Goal: Contribute content: Add original content to the website for others to see

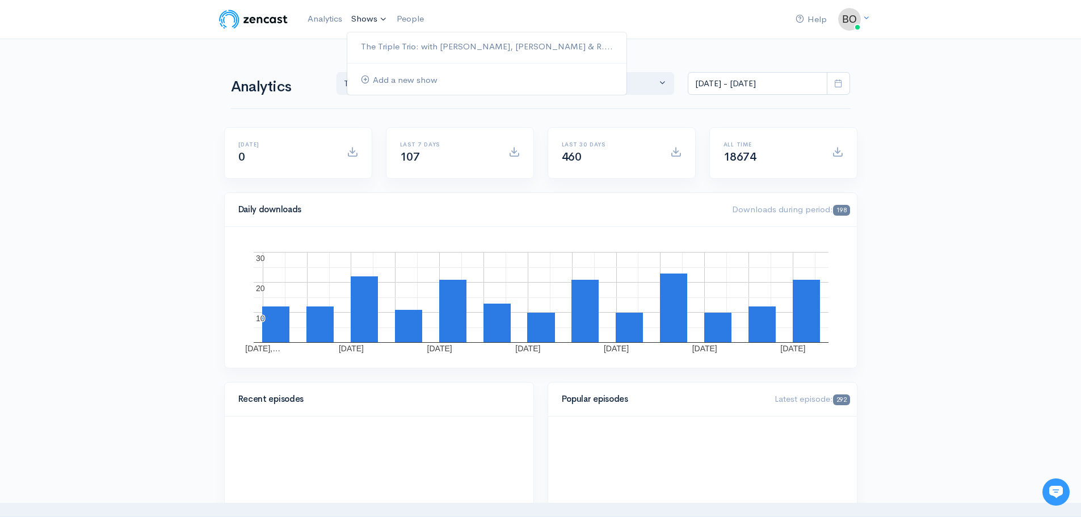
click at [369, 19] on link "Shows" at bounding box center [369, 19] width 45 height 25
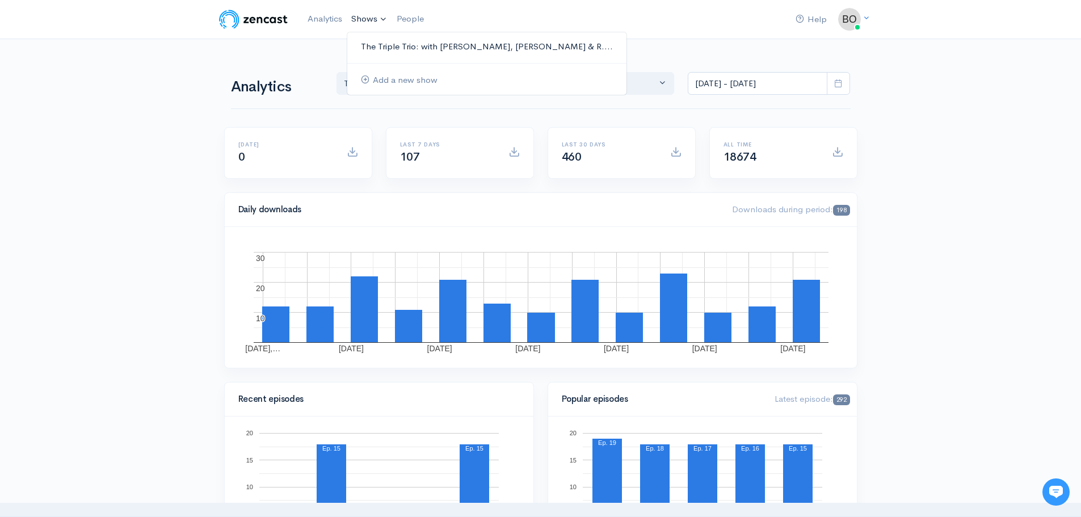
click at [381, 45] on link "The Triple Trio: with [PERSON_NAME], [PERSON_NAME] & R...." at bounding box center [486, 47] width 279 height 20
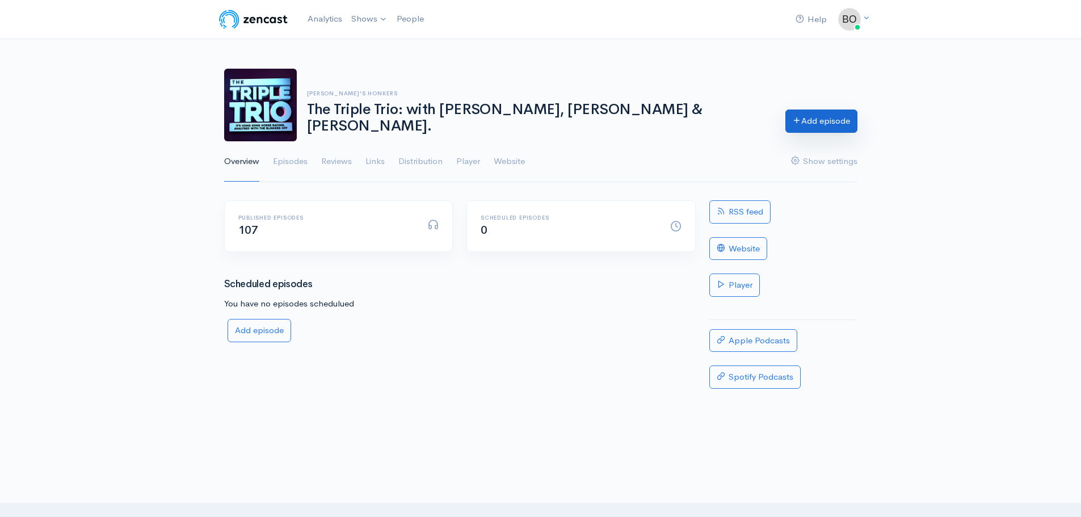
click at [812, 123] on link "Add episode" at bounding box center [821, 120] width 72 height 23
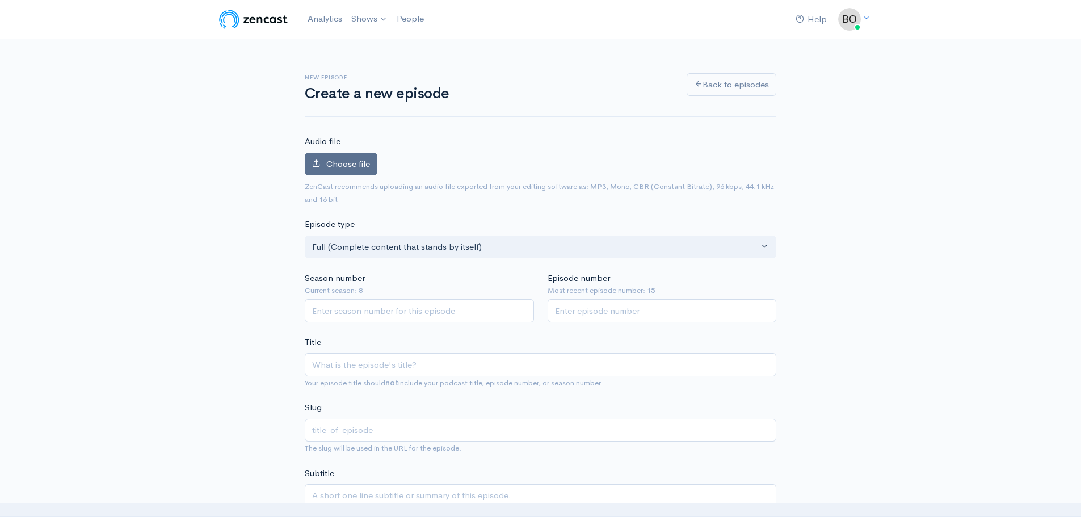
click at [311, 168] on label "Choose file" at bounding box center [341, 164] width 73 height 23
click at [0, 0] on input "Choose file" at bounding box center [0, 0] width 0 height 0
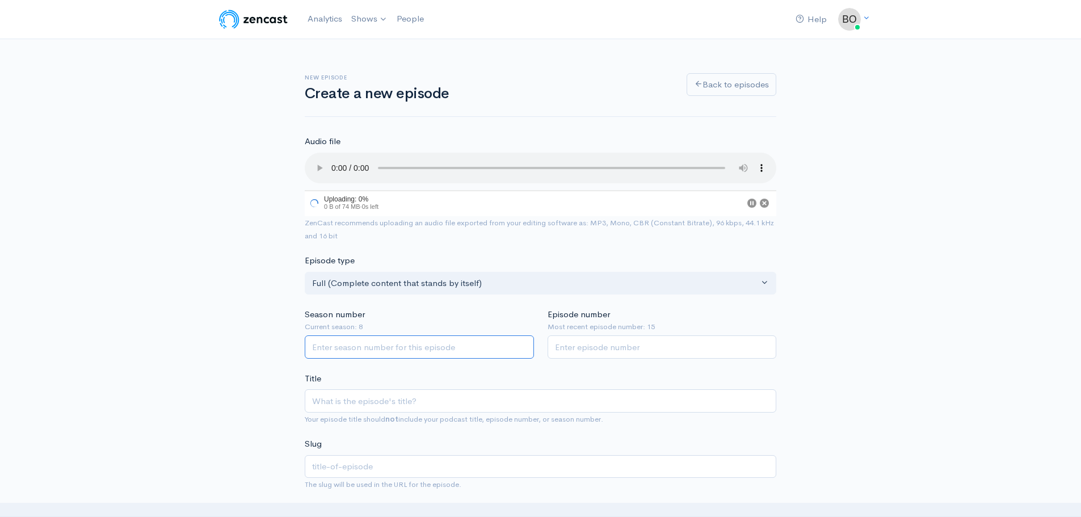
click at [349, 346] on input "Season number" at bounding box center [419, 346] width 229 height 23
type input "9"
type input "1"
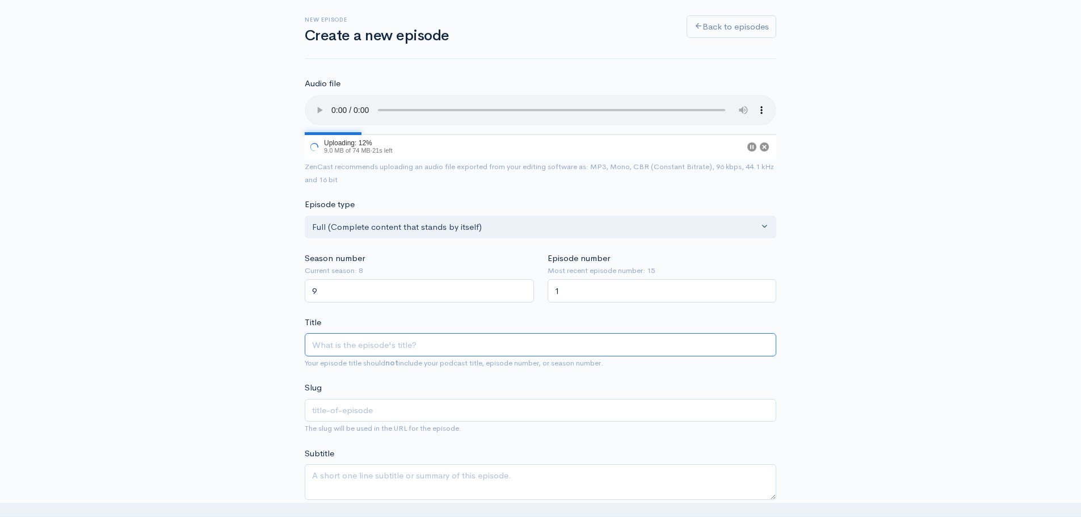
scroll to position [113, 0]
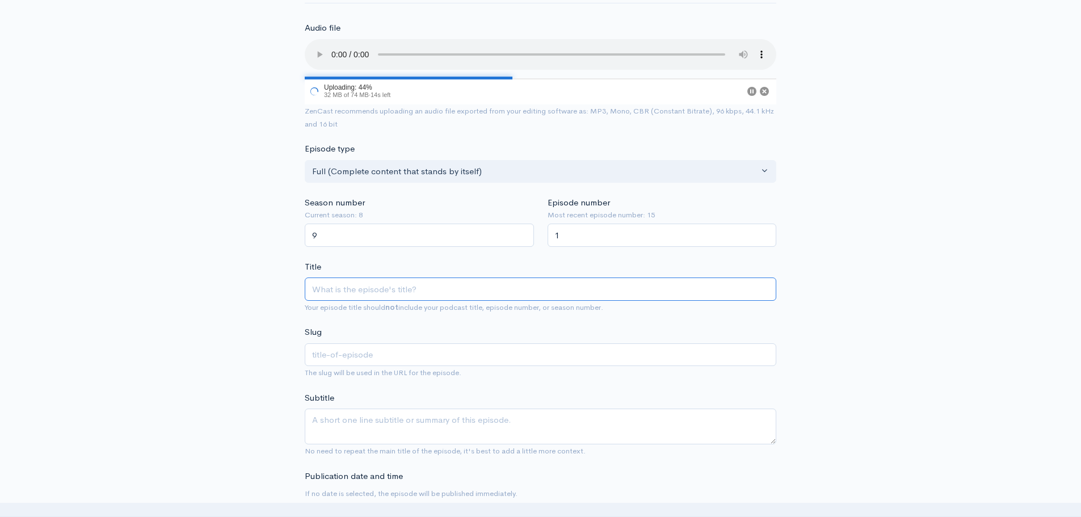
paste input "The new HOF, [PERSON_NAME] joins The Triple Trio team to kick of the new Hong K…"
type input "The new HOF, [PERSON_NAME] joins The Triple Trio team to kick of the new Hong K…"
type input "the-new-hof-zac-purton-joins-the-triple-trio-team-to-kick-of-the-new-hong-kong-…"
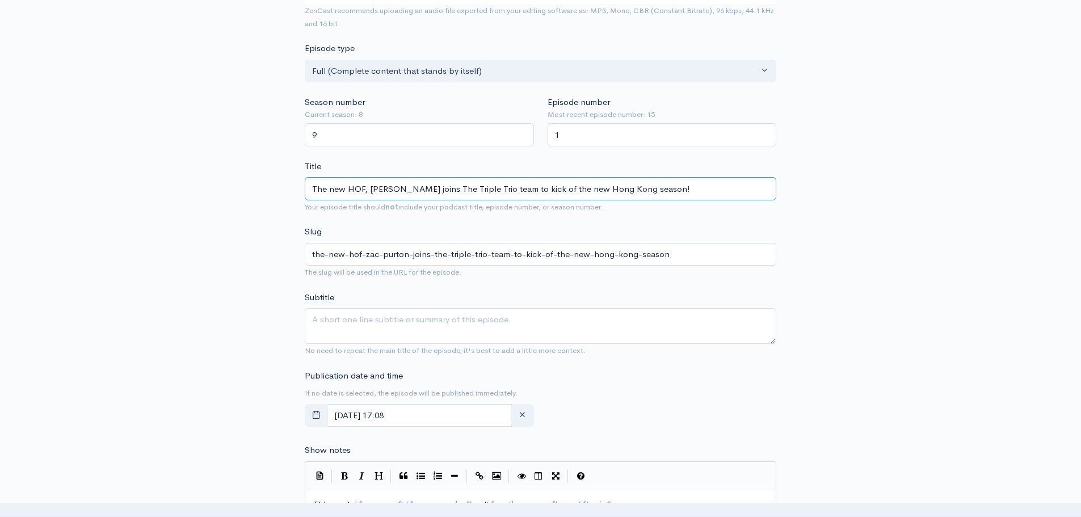
scroll to position [340, 0]
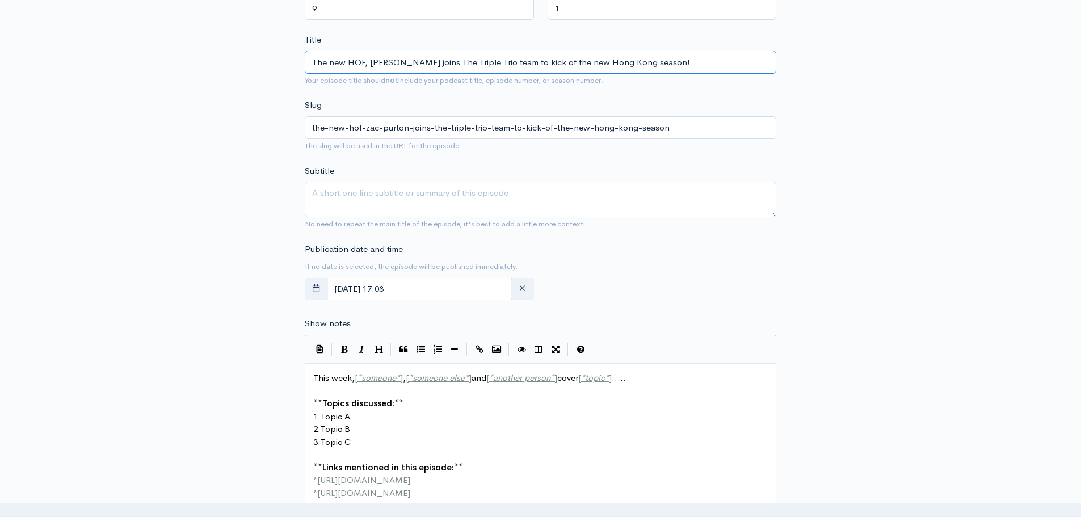
type input "The new HOF, [PERSON_NAME] joins The Triple Trio team to kick of the new Hong K…"
click at [492, 208] on textarea "Subtitle" at bounding box center [540, 200] width 471 height 36
paste textarea "The Triple Trio returns with all guns blazing! Richo, Hutchi and R S Dye welcom…"
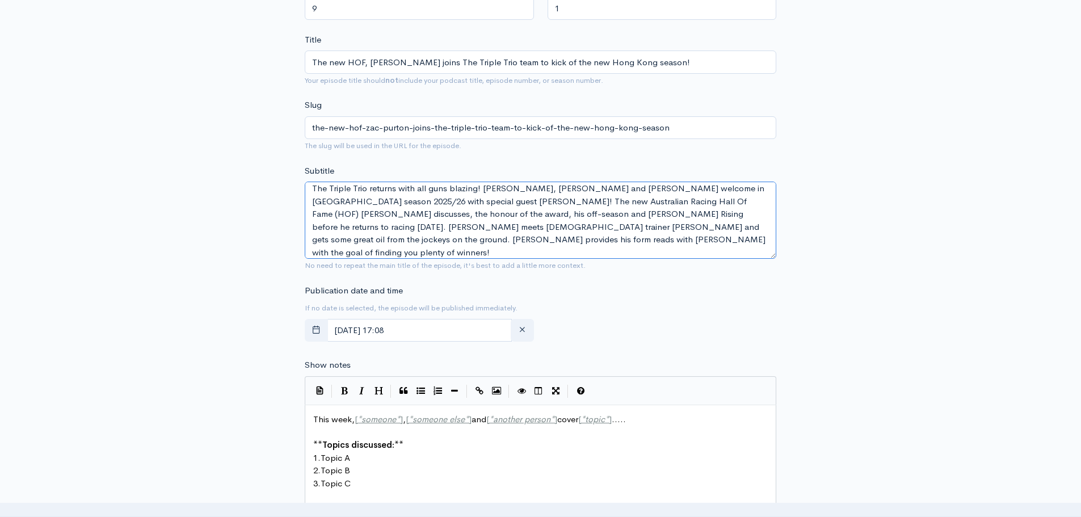
scroll to position [0, 0]
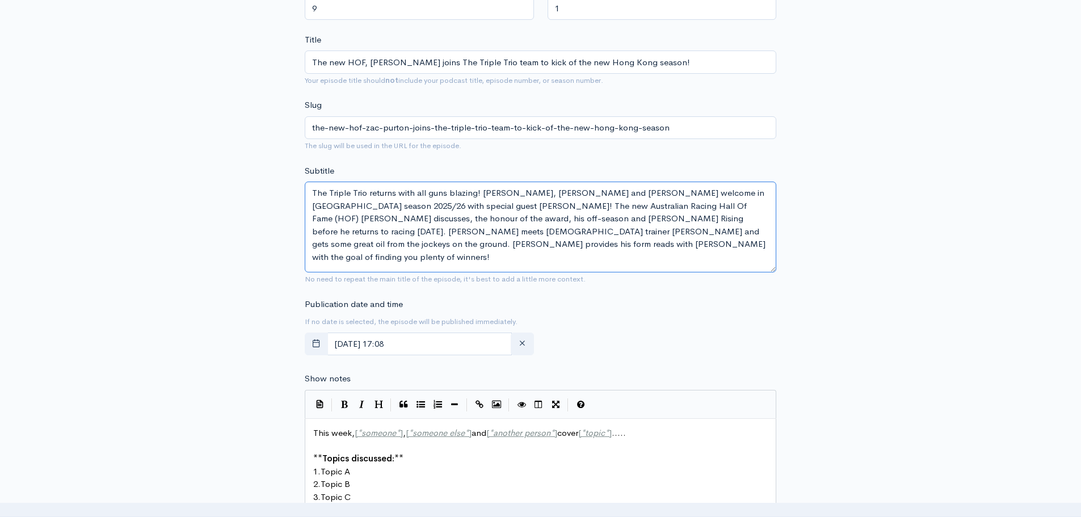
drag, startPoint x: 770, startPoint y: 212, endPoint x: 768, endPoint y: 267, distance: 55.1
click at [768, 267] on textarea "The Triple Trio returns with all guns blazing! Richo, Hutchi and R S Dye welcom…" at bounding box center [540, 227] width 471 height 91
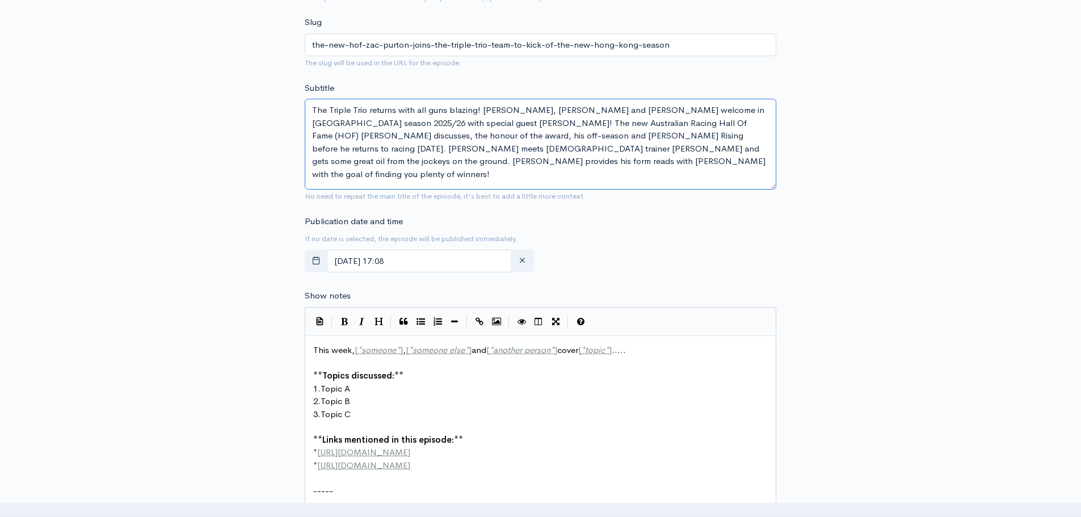
scroll to position [511, 0]
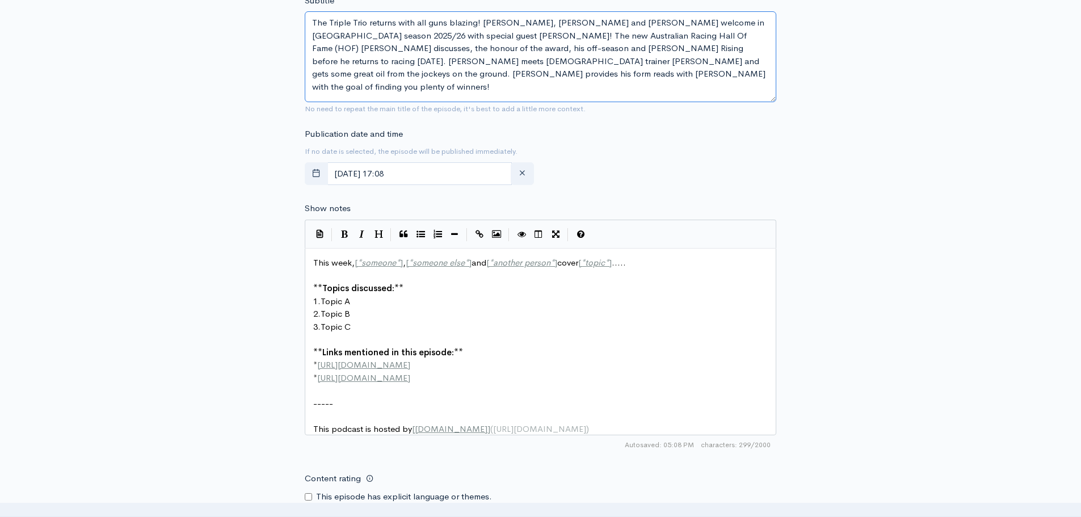
type textarea "The Triple Trio returns with all guns blazing! Richo, Hutchi and R S Dye welcom…"
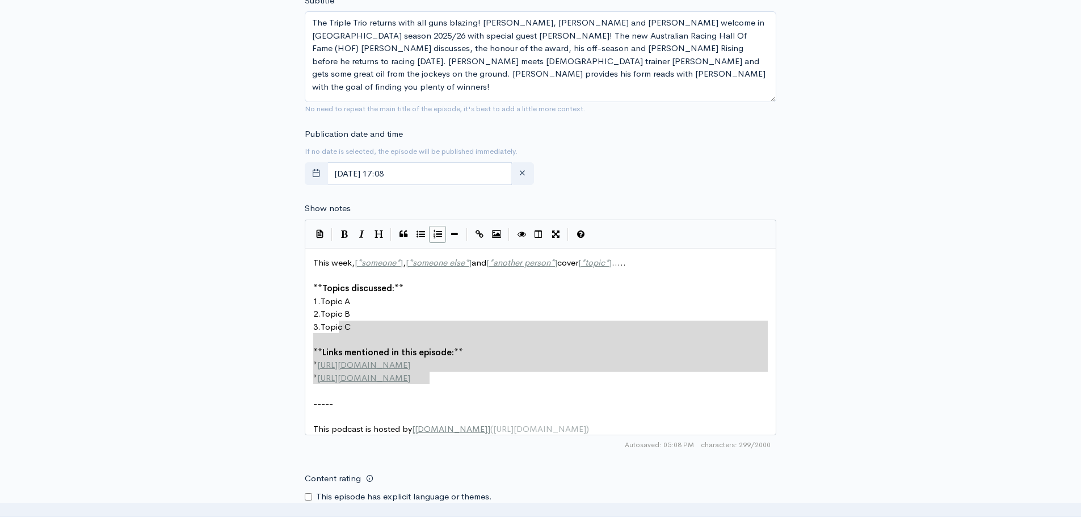
type textarea "This week, [*someone*], [*someone else*] and [*another person*] cover [*topic*]…"
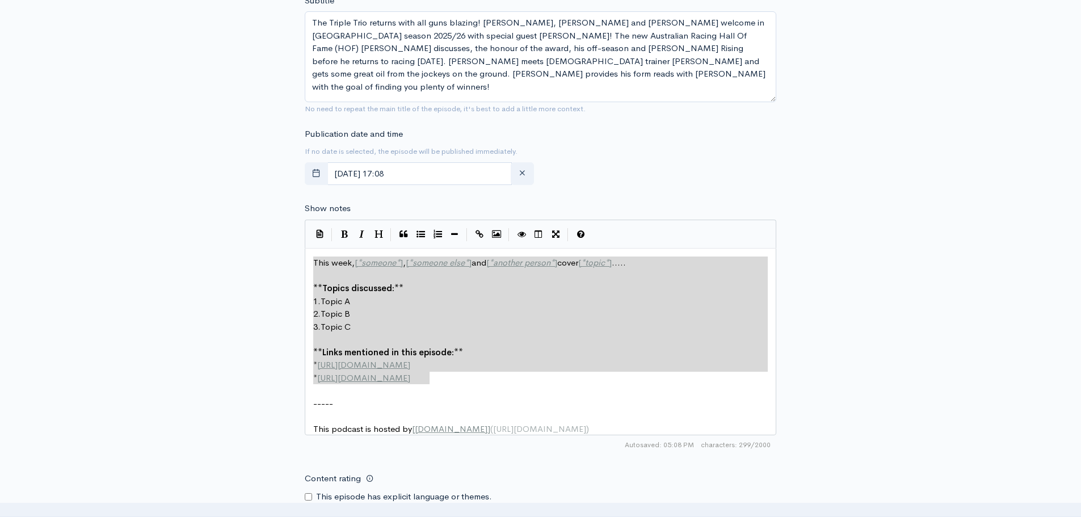
drag, startPoint x: 452, startPoint y: 380, endPoint x: 268, endPoint y: 214, distance: 247.1
paste textarea
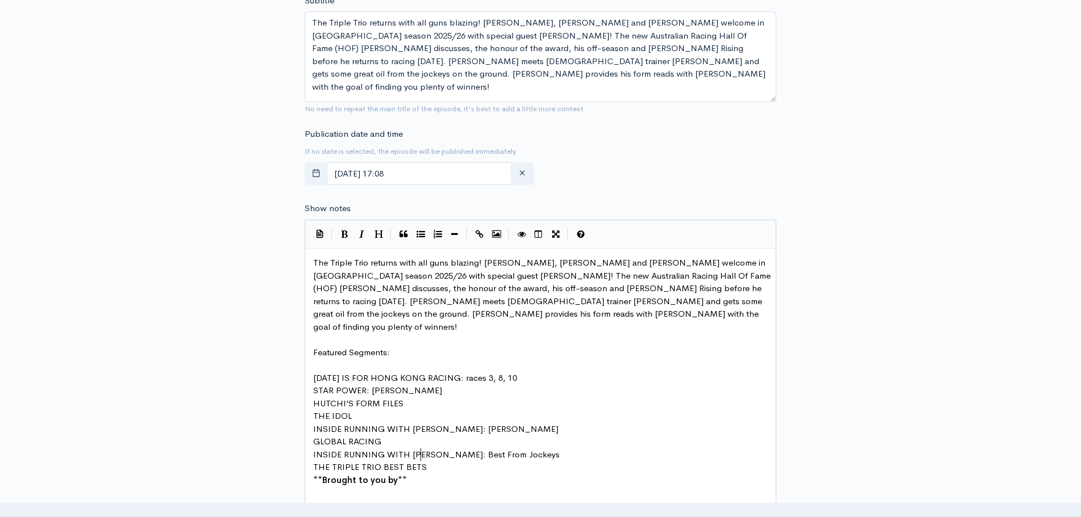
click at [428, 461] on pre "THE TRIPLE TRIO BEST BETS" at bounding box center [544, 467] width 467 height 13
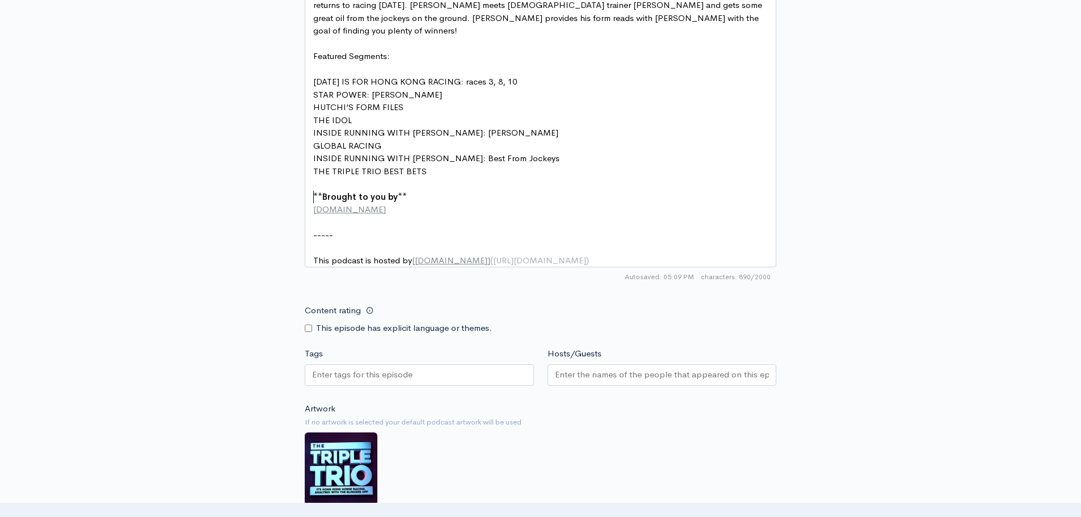
scroll to position [934, 0]
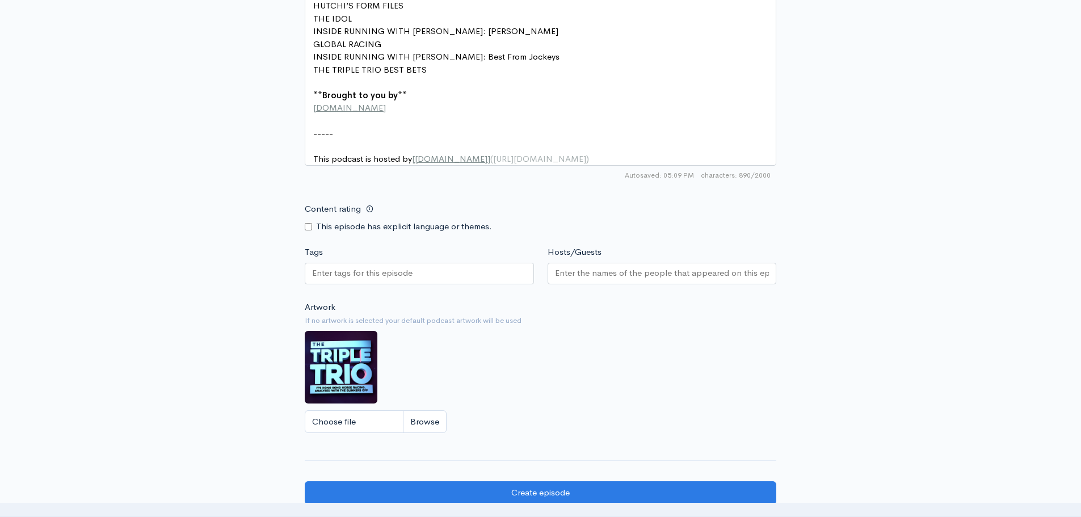
click at [356, 256] on div "Tags" at bounding box center [419, 267] width 243 height 43
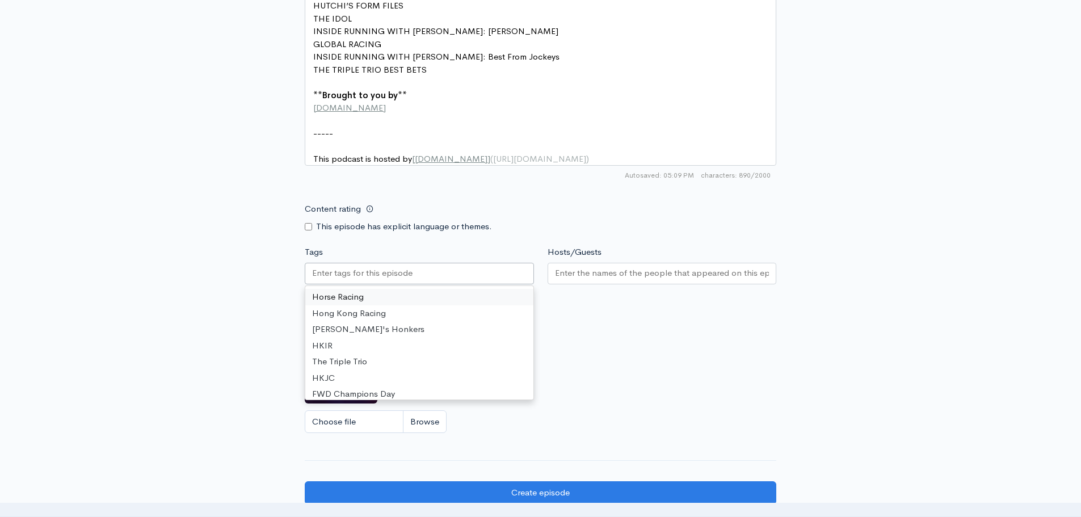
click at [350, 271] on input "Tags" at bounding box center [363, 273] width 102 height 13
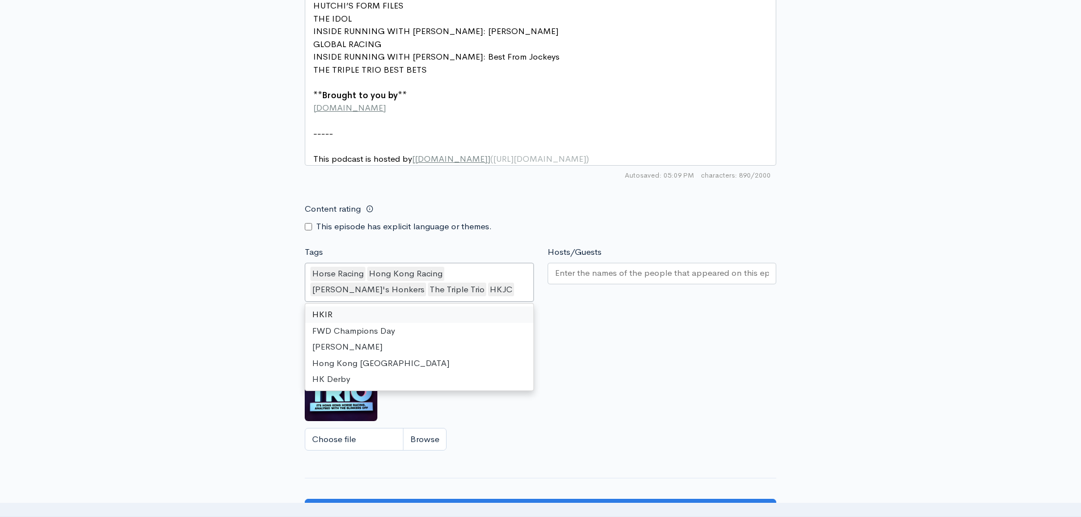
click at [588, 263] on div at bounding box center [661, 274] width 229 height 22
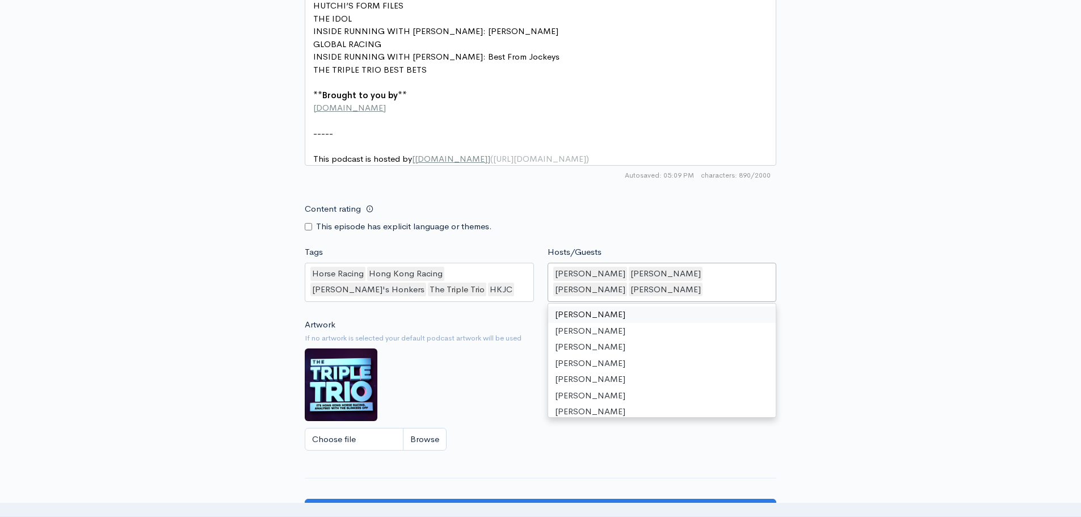
click at [707, 285] on div "Clint Hutchison Jason Richardson Shane Dye Zac Purton" at bounding box center [661, 282] width 229 height 39
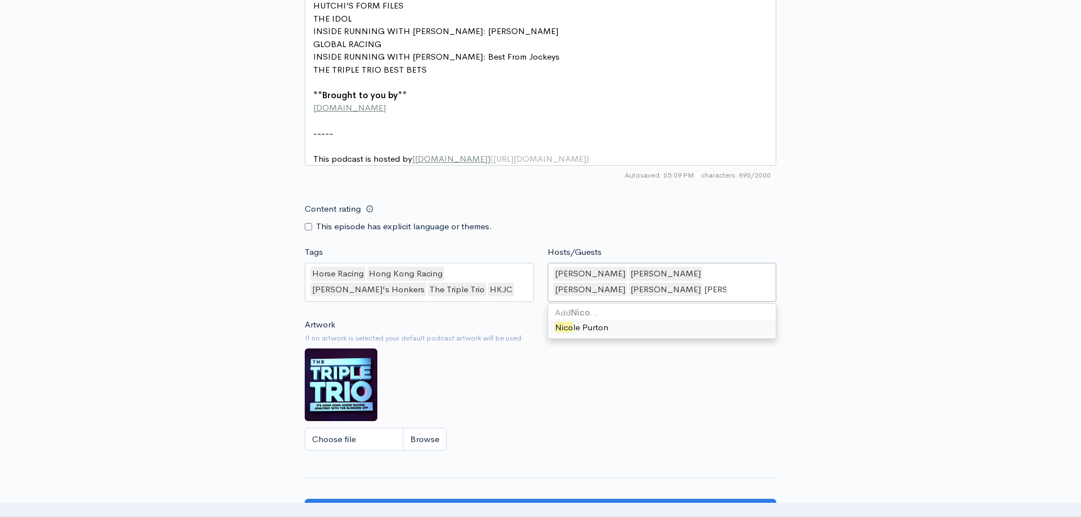
type input "Nicole"
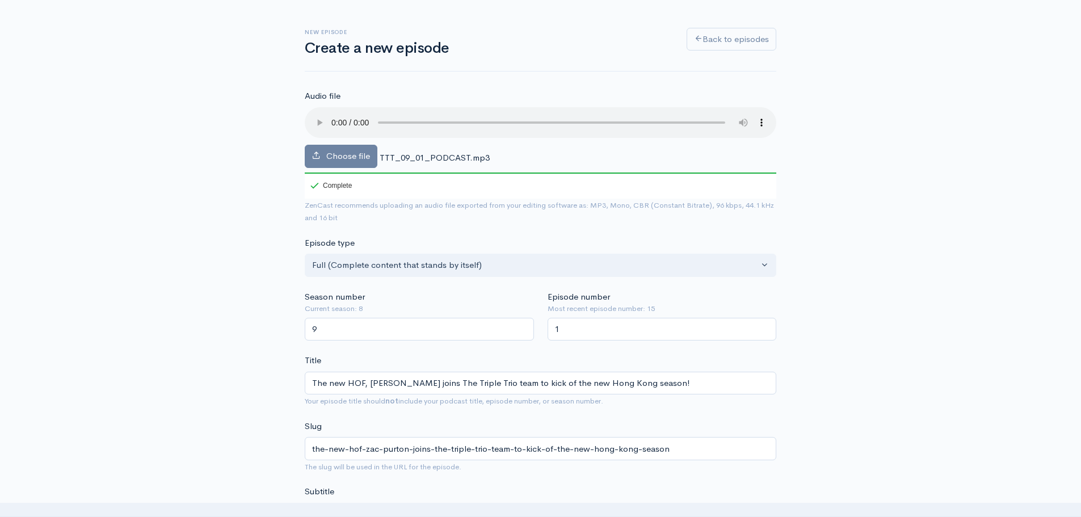
scroll to position [443, 0]
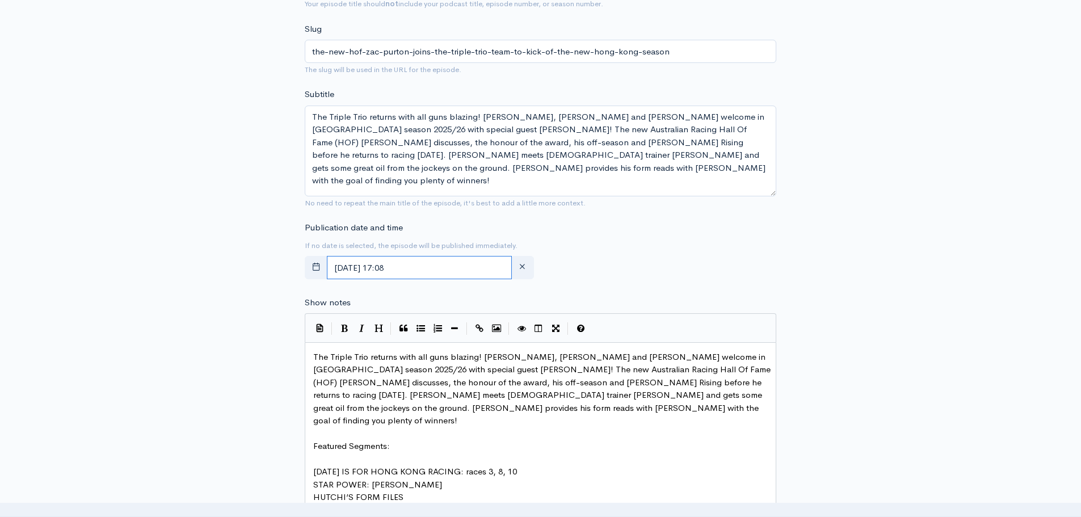
click at [440, 265] on input "September, 05 2025 17:08" at bounding box center [419, 267] width 185 height 23
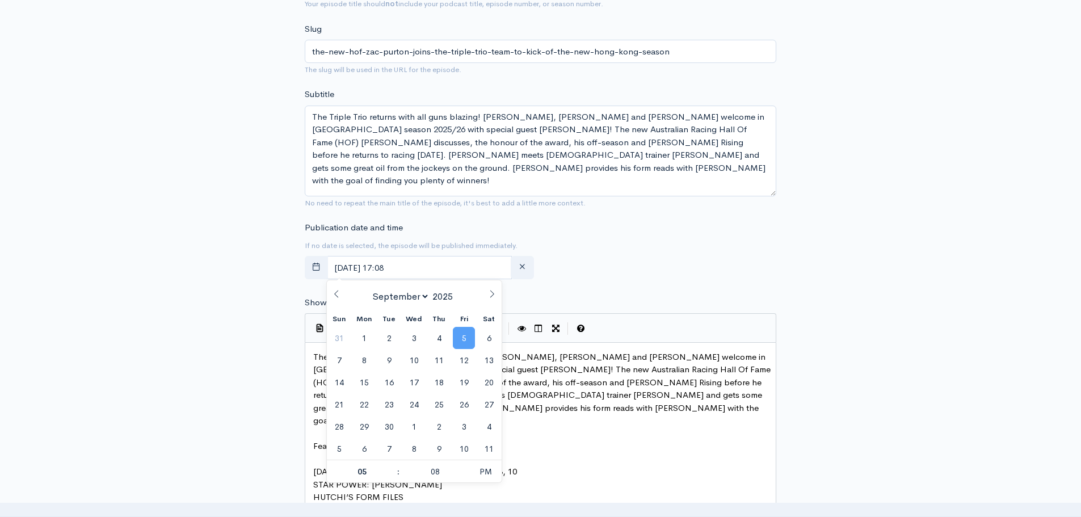
click at [462, 339] on span "5" at bounding box center [464, 338] width 22 height 22
type input "30"
type input "September, 05 2025 17:30"
click at [682, 246] on div "Publication date and time If no date is selected, the episode will be published…" at bounding box center [540, 252] width 485 height 62
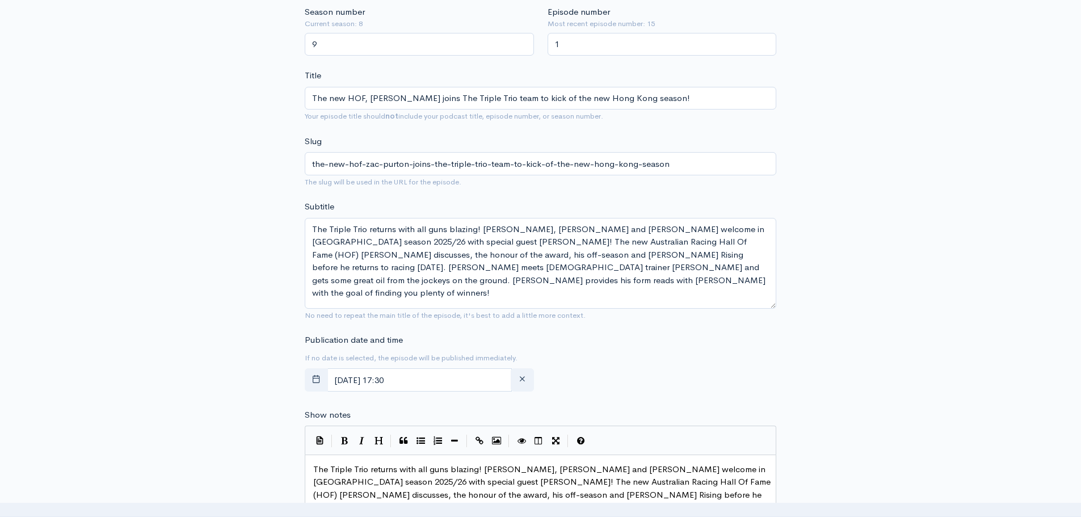
scroll to position [329, 0]
drag, startPoint x: 595, startPoint y: 252, endPoint x: 631, endPoint y: 318, distance: 75.4
click at [631, 318] on div "Subtitle The Triple Trio returns with all guns blazing! Richo, Hutchi and R S D…" at bounding box center [540, 261] width 471 height 121
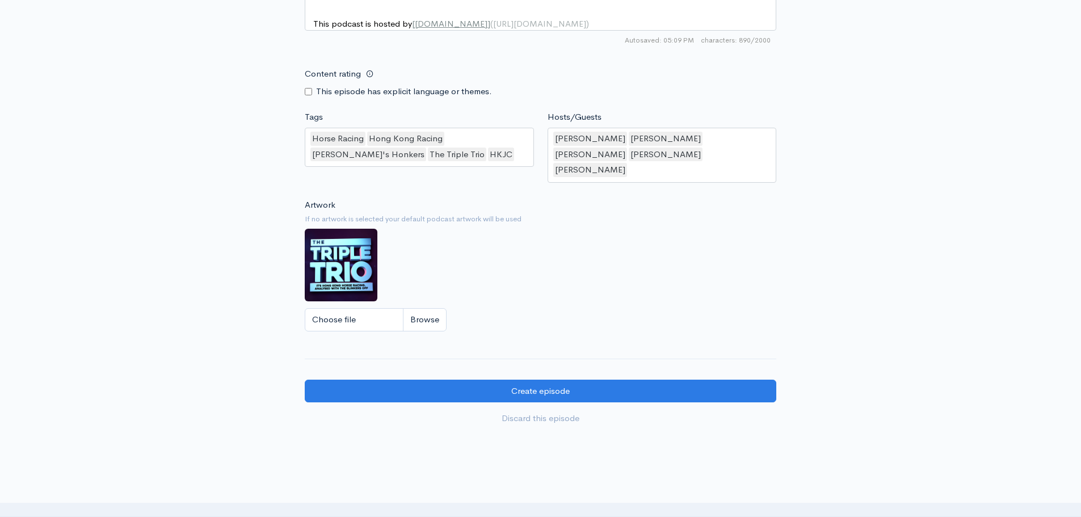
scroll to position [1123, 0]
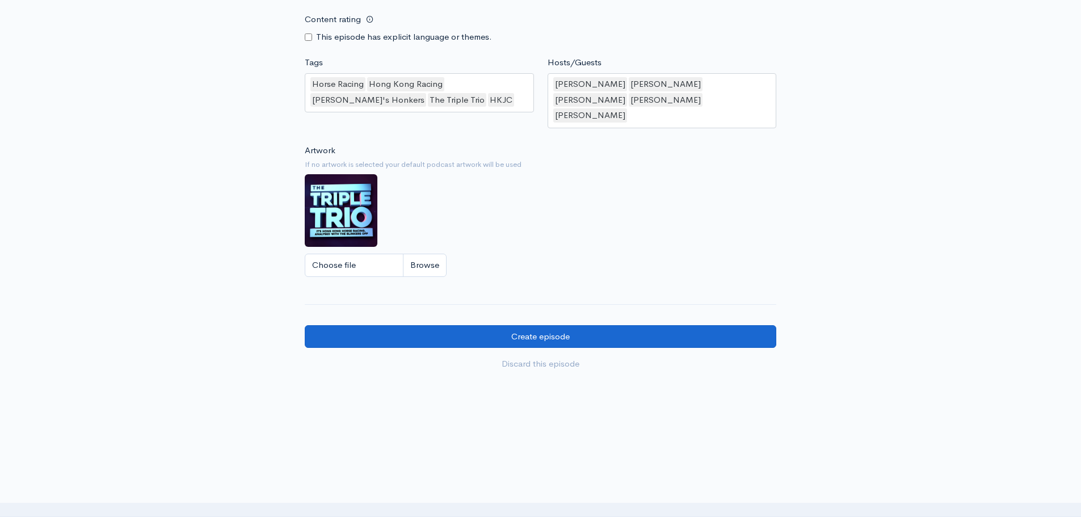
type textarea "The Triple Trio returns with all guns blazing! Richo, Hutchi and R S Dye welcom…"
click at [599, 325] on input "Create episode" at bounding box center [540, 336] width 471 height 23
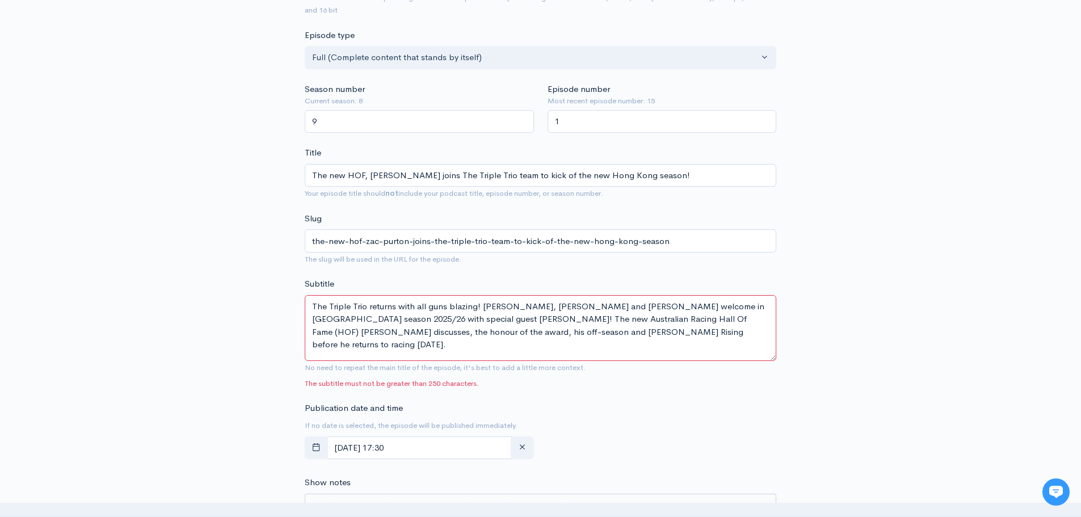
drag, startPoint x: 774, startPoint y: 327, endPoint x: 771, endPoint y: 359, distance: 32.0
click at [771, 359] on textarea "The Triple Trio returns with all guns blazing! Richo, Hutchi and R S Dye welcom…" at bounding box center [540, 328] width 471 height 66
drag, startPoint x: 628, startPoint y: 304, endPoint x: 732, endPoint y: 298, distance: 104.0
click at [732, 298] on textarea "The Triple Trio returns with all guns blazing! Richo, Hutchi and R S Dye welcom…" at bounding box center [540, 329] width 471 height 68
drag, startPoint x: 563, startPoint y: 317, endPoint x: 589, endPoint y: 317, distance: 25.5
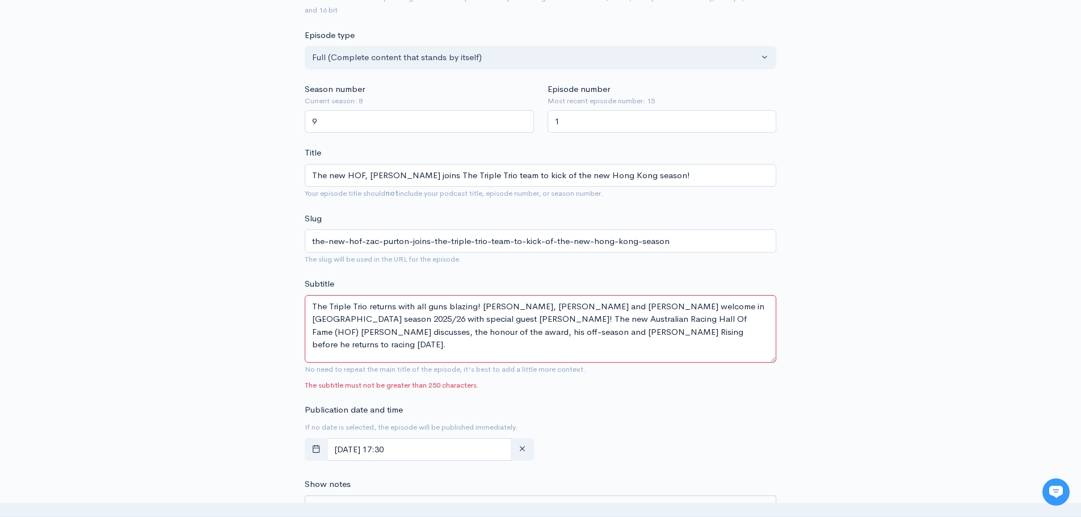
click at [589, 317] on textarea "The Triple Trio returns with all guns blazing! Richo, Hutchi and R S Dye welcom…" at bounding box center [540, 329] width 471 height 68
drag, startPoint x: 516, startPoint y: 329, endPoint x: 610, endPoint y: 330, distance: 94.2
click at [610, 330] on textarea "The Triple Trio returns with all guns blazing! Richo, Hutchi and R S Dye welcom…" at bounding box center [540, 329] width 471 height 68
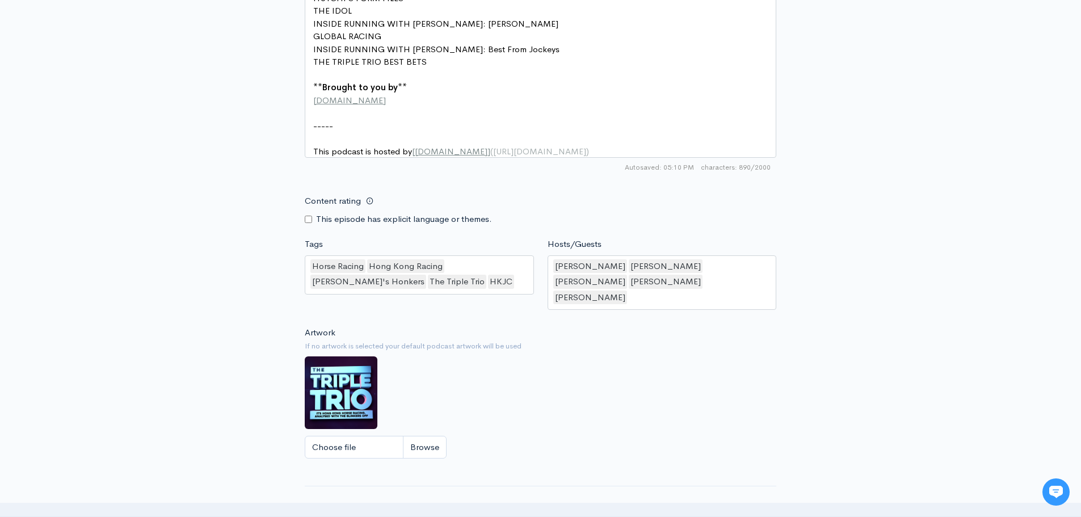
scroll to position [1078, 0]
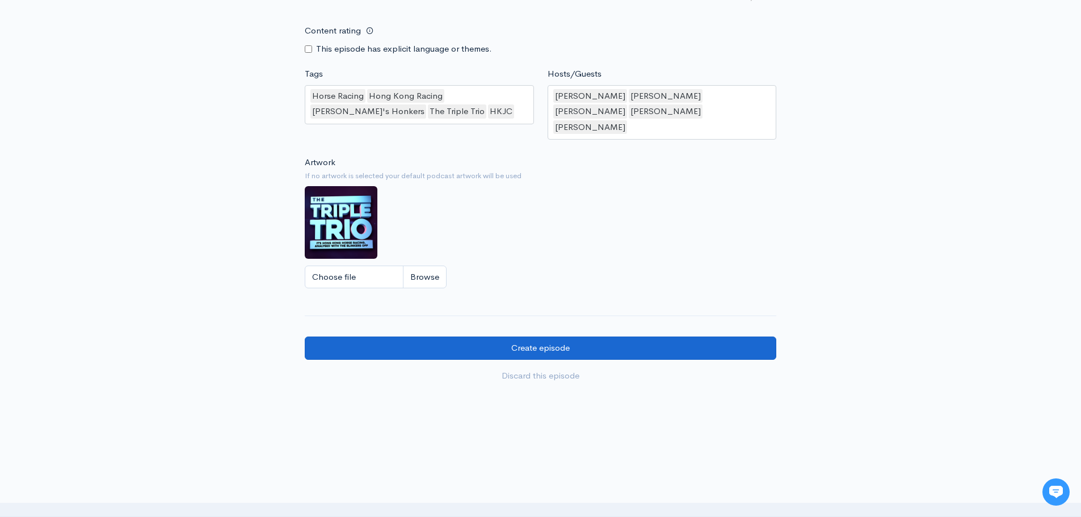
type textarea "The Triple Trio returns with all guns blazing! Richo, Hutchi and R S Dye welcom…"
click at [461, 336] on input "Create episode" at bounding box center [540, 347] width 471 height 23
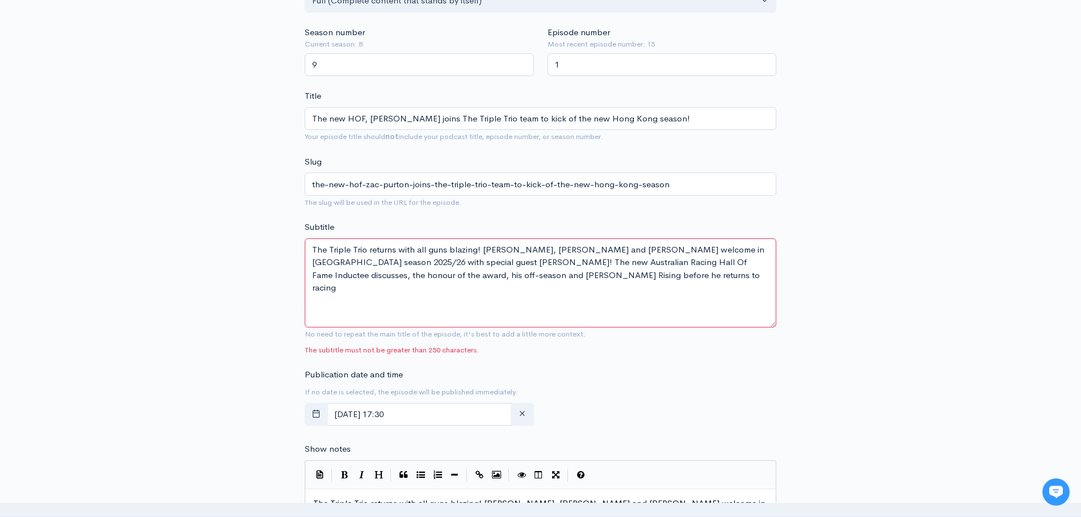
drag, startPoint x: 772, startPoint y: 268, endPoint x: 768, endPoint y: 321, distance: 53.5
click at [768, 321] on textarea "The Triple Trio returns with all guns blazing! Richo, Hutchi and R S Dye welcom…" at bounding box center [540, 282] width 471 height 89
drag, startPoint x: 412, startPoint y: 273, endPoint x: 597, endPoint y: 275, distance: 185.5
click at [597, 275] on textarea "The Triple Trio returns with all guns blazing! Richo, Hutchi and R S Dye welcom…" at bounding box center [540, 282] width 471 height 89
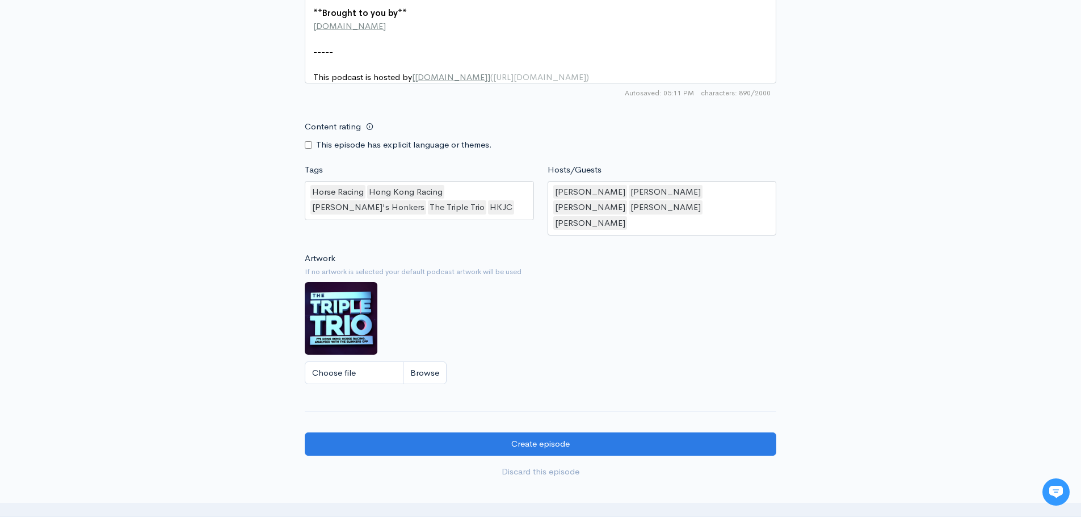
scroll to position [1021, 0]
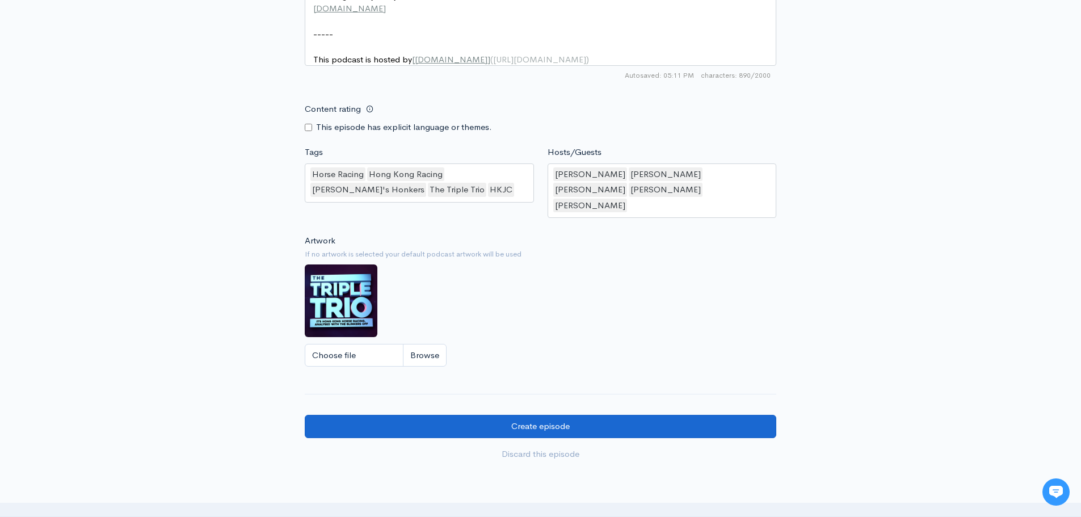
type textarea "The Triple Trio returns with all guns blazing! [PERSON_NAME], [PERSON_NAME] and…"
drag, startPoint x: 571, startPoint y: 404, endPoint x: 579, endPoint y: 401, distance: 8.6
click at [572, 415] on input "Create episode" at bounding box center [540, 426] width 471 height 23
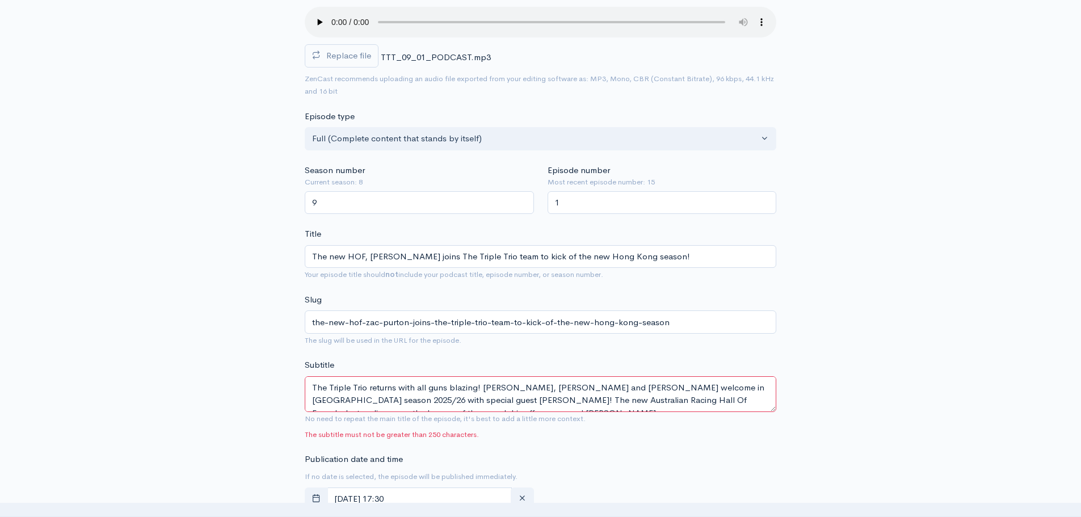
scroll to position [339, 0]
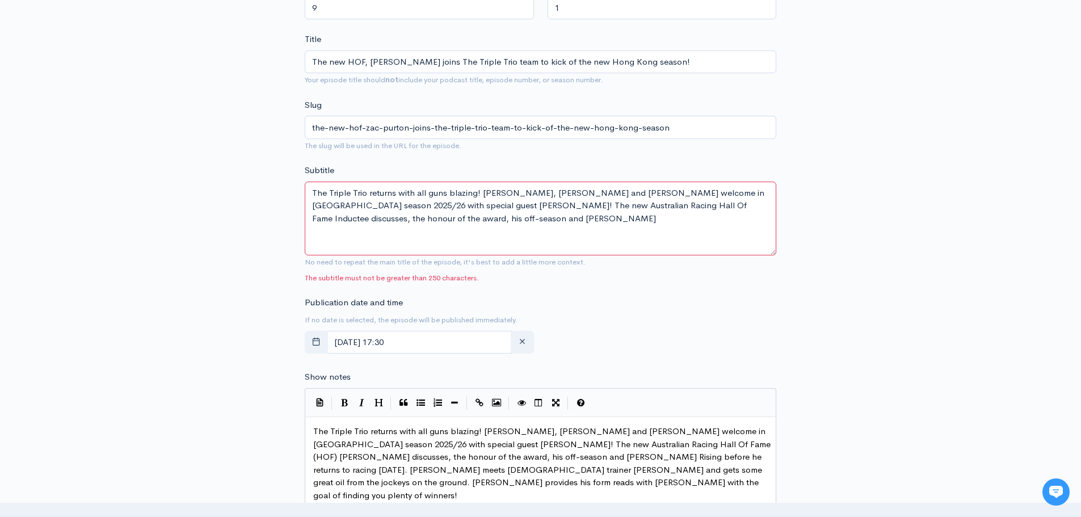
drag, startPoint x: 773, startPoint y: 214, endPoint x: 773, endPoint y: 252, distance: 38.0
click at [773, 252] on textarea "The Triple Trio returns with all guns blazing! [PERSON_NAME], [PERSON_NAME] and…" at bounding box center [540, 219] width 471 height 74
click at [661, 192] on textarea "The Triple Trio returns with all guns blazing! [PERSON_NAME], [PERSON_NAME] and…" at bounding box center [540, 219] width 471 height 74
click at [661, 192] on textarea "The Triple Trio returns with all guns blazing! Richo, Hutchi and R S Dye welcom…" at bounding box center [540, 219] width 471 height 74
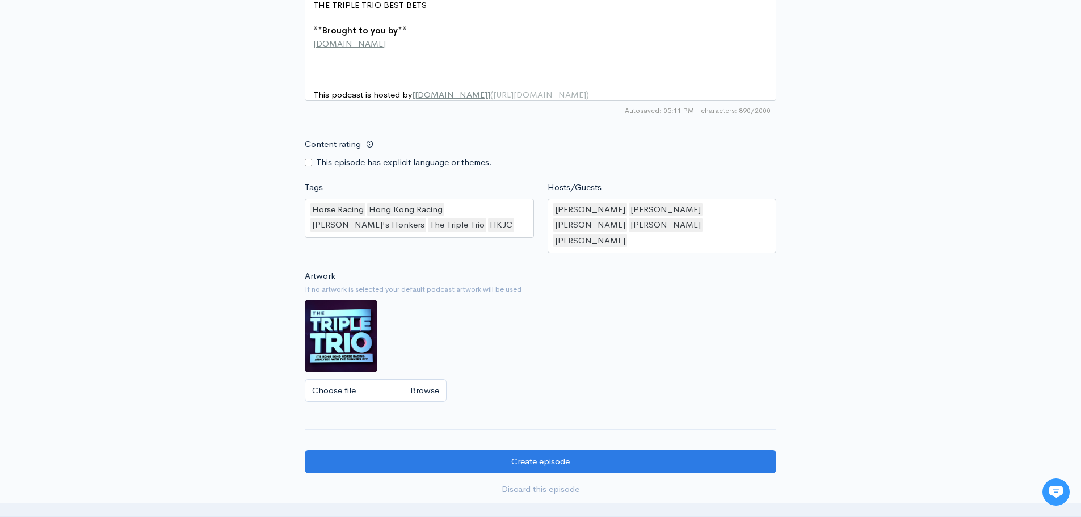
scroll to position [1096, 0]
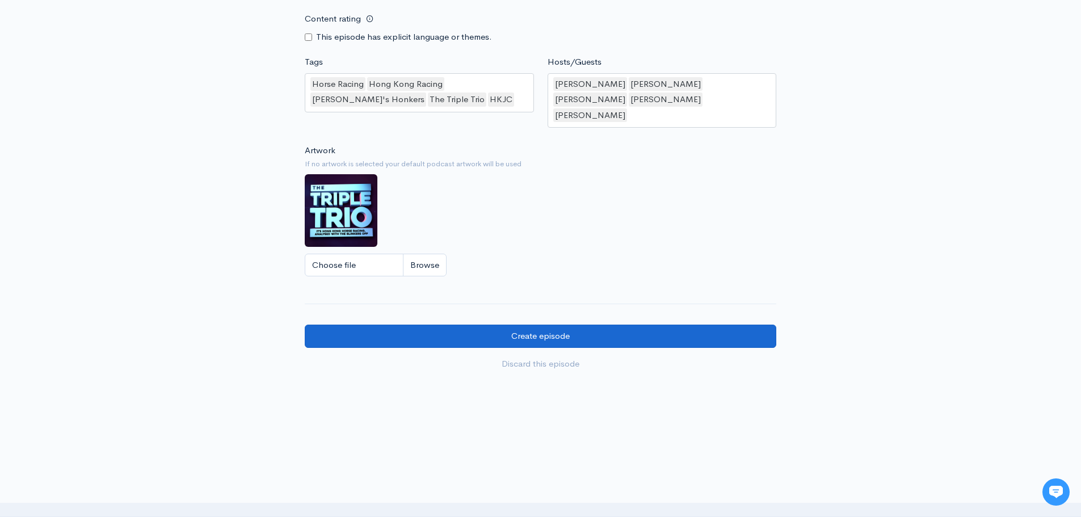
type textarea "The Triple Trio returns with all guns blazing! Richo, Hutchi and R S Dye welcom…"
click at [598, 325] on input "Create episode" at bounding box center [540, 336] width 471 height 23
